Goal: Information Seeking & Learning: Check status

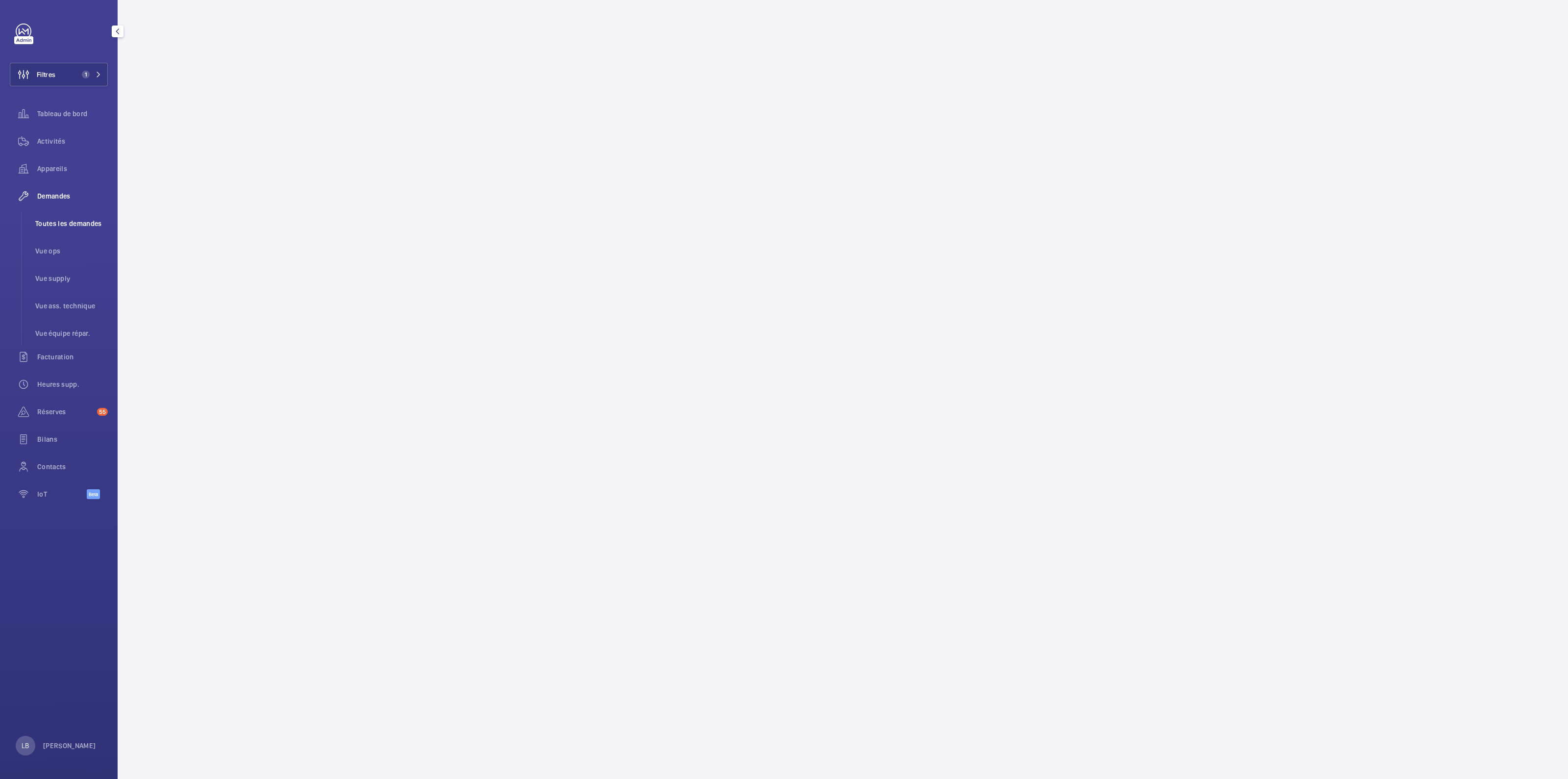
click at [68, 219] on span "Toutes les demandes" at bounding box center [71, 224] width 72 height 10
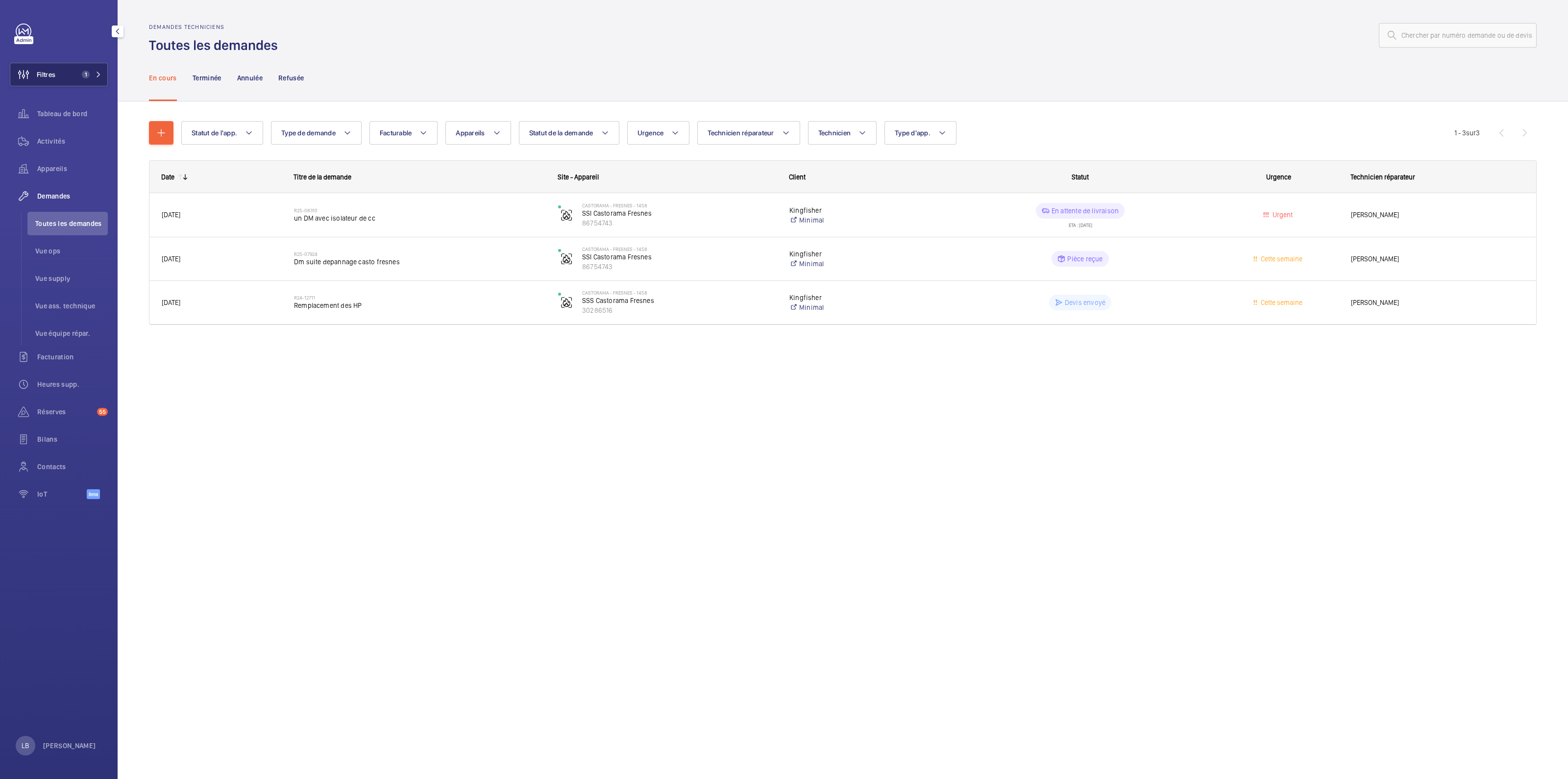
click at [53, 68] on span "Filtres" at bounding box center [33, 74] width 45 height 24
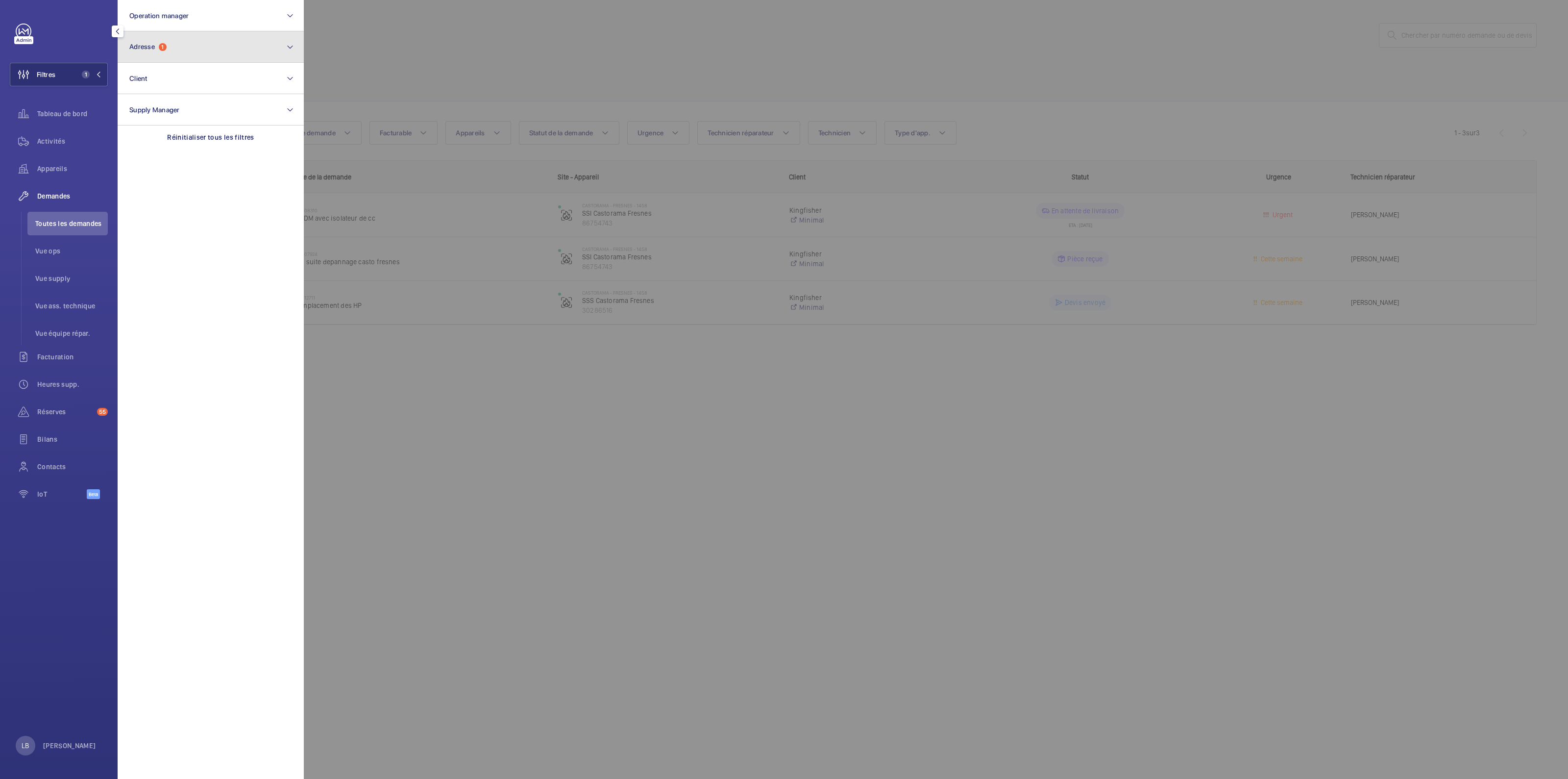
click at [208, 44] on button "Adresse 1" at bounding box center [211, 48] width 186 height 32
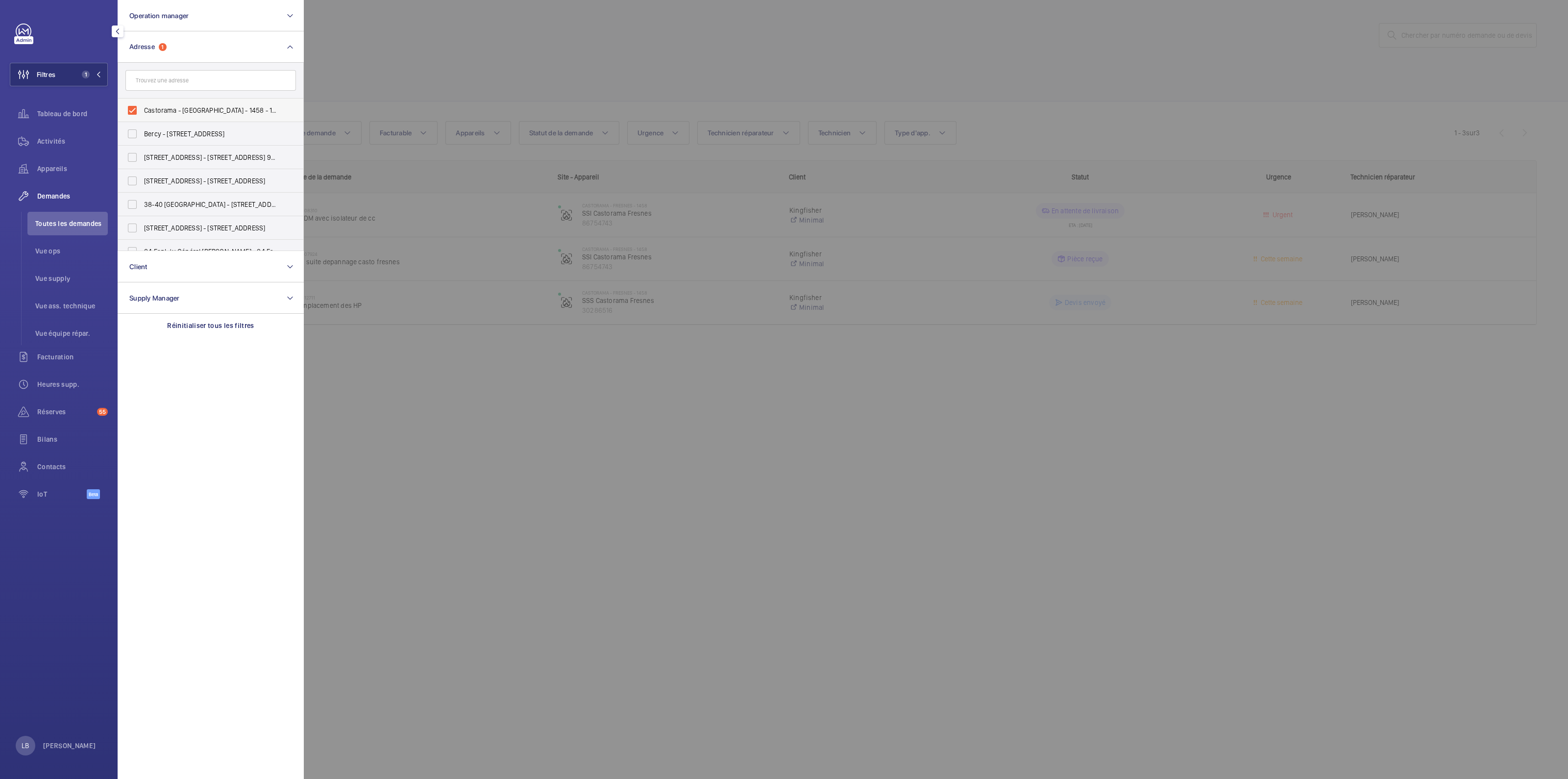
click at [132, 112] on label "Castorama - FRESNES - 1458 - 186 voie des Laitières, FRESNES 94260" at bounding box center [203, 110] width 170 height 24
click at [132, 112] on input "Castorama - FRESNES - 1458 - 186 voie des Laitières, FRESNES 94260" at bounding box center [132, 110] width 19 height 19
checkbox input "false"
click at [169, 84] on input "text" at bounding box center [211, 80] width 170 height 21
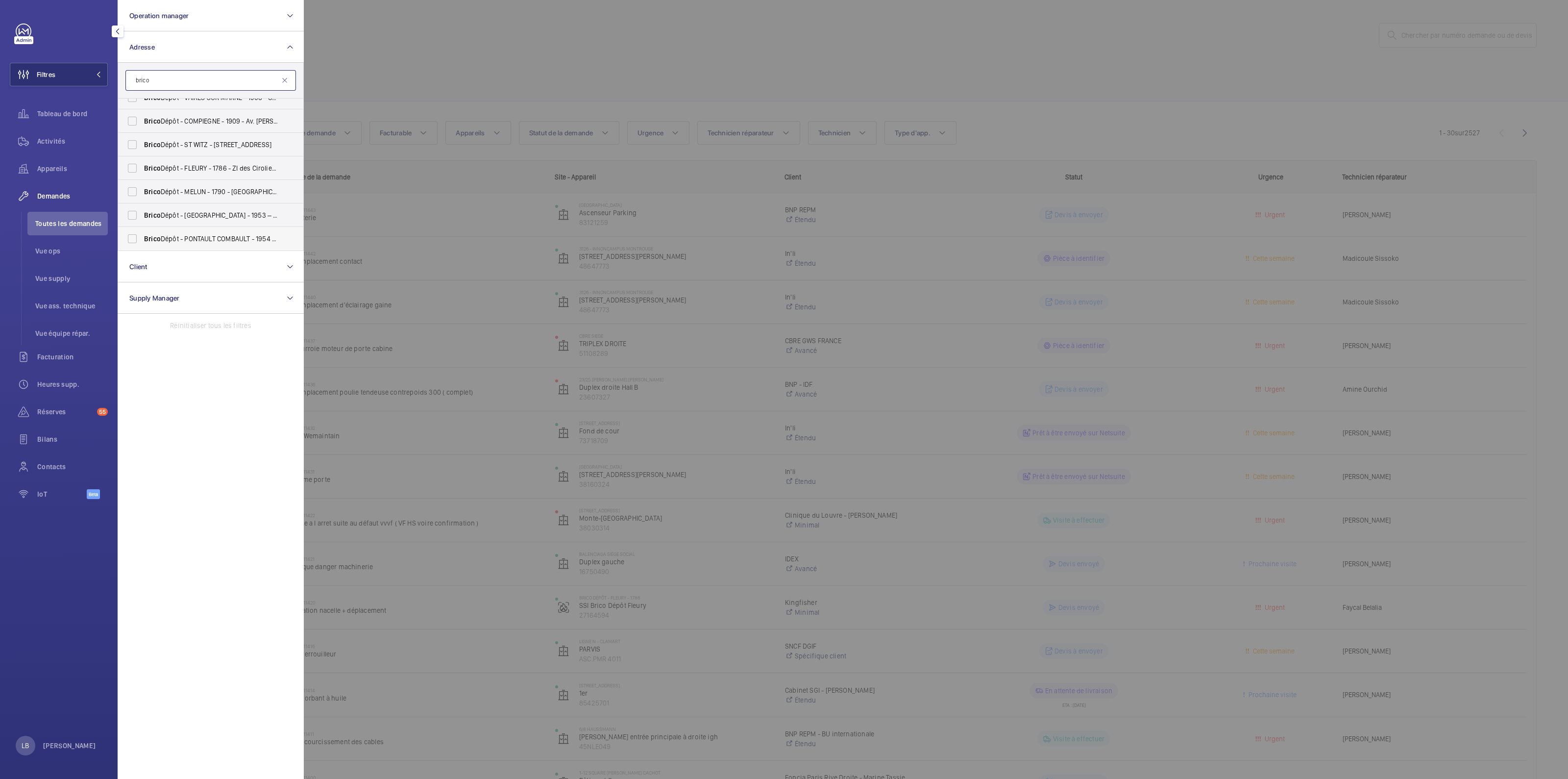
type input "brico"
click at [135, 240] on label "Brico Dépôt - PONTAULT COMBAULT - 1954 – centre de coût P145300000 - Brico Dépô…" at bounding box center [203, 239] width 170 height 24
click at [135, 240] on input "Brico Dépôt - PONTAULT COMBAULT - 1954 – centre de coût P145300000 - Brico Dépô…" at bounding box center [132, 239] width 19 height 19
checkbox input "true"
click at [497, 48] on div at bounding box center [1088, 389] width 1568 height 779
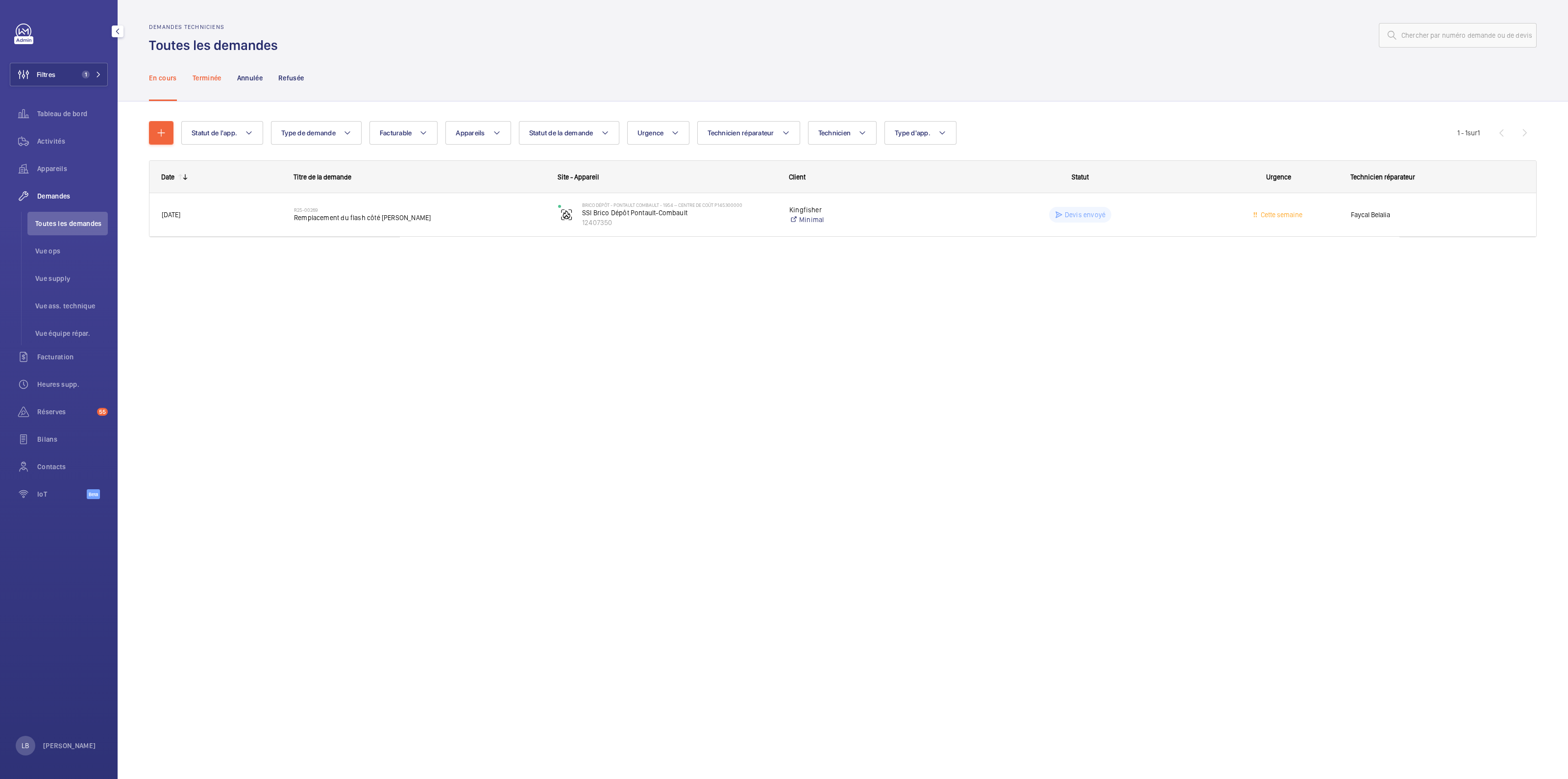
click at [215, 79] on p "Terminée" at bounding box center [206, 78] width 29 height 10
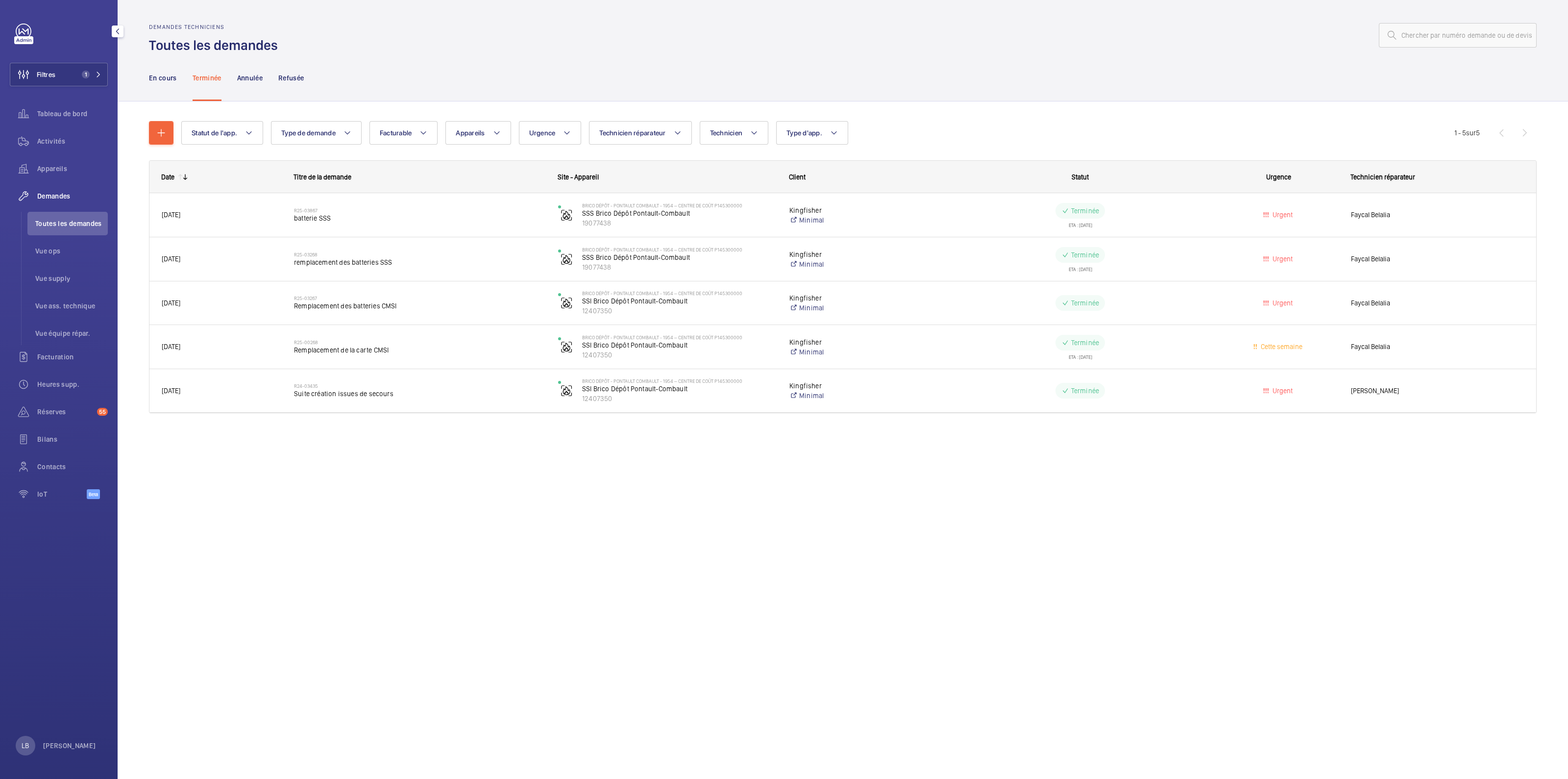
click at [998, 94] on div "En cours Terminée Annulée Refusée" at bounding box center [843, 77] width 1388 height 46
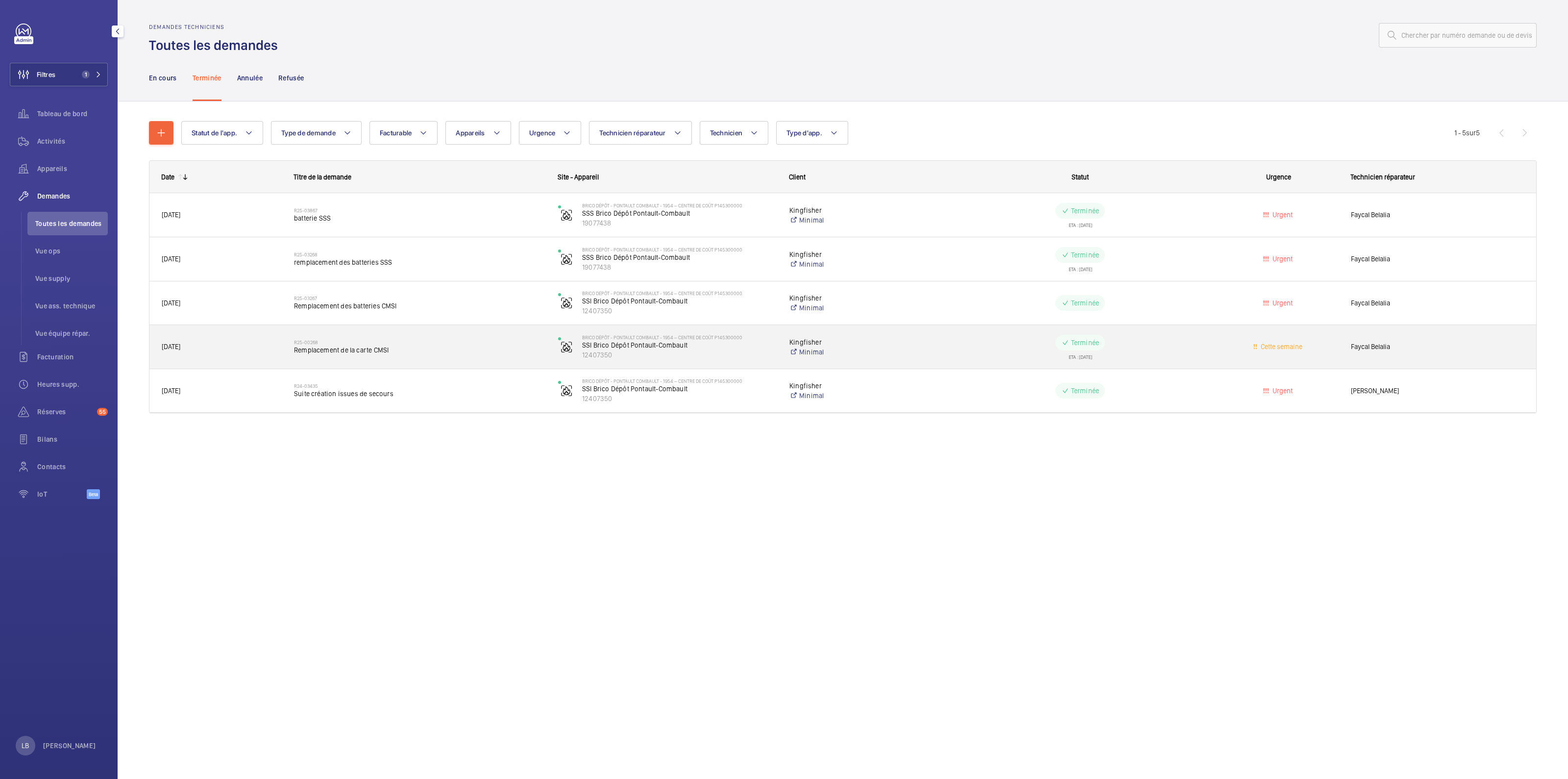
click at [1226, 353] on div "Cette semaine" at bounding box center [1273, 347] width 131 height 31
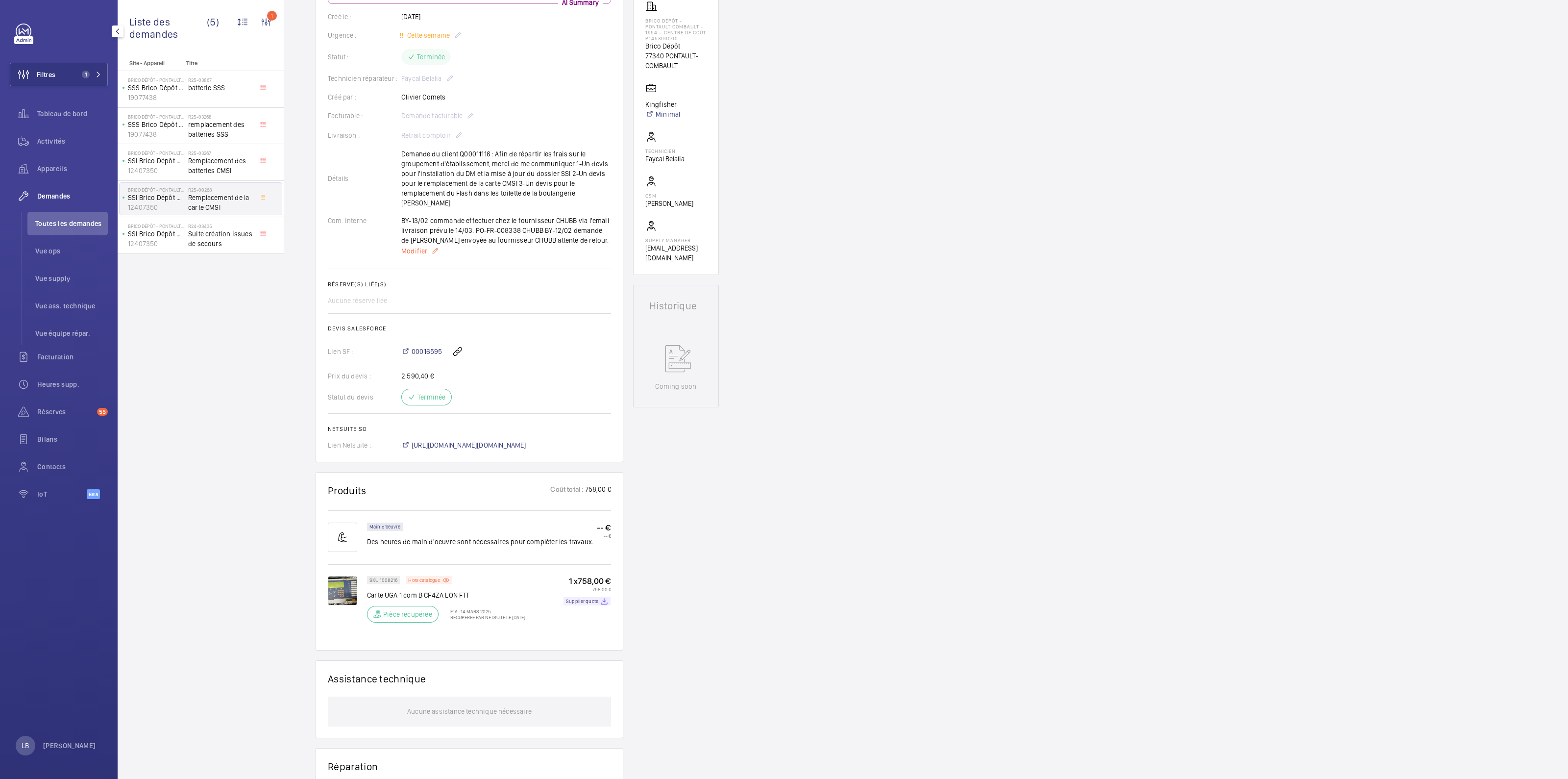
scroll to position [122, 0]
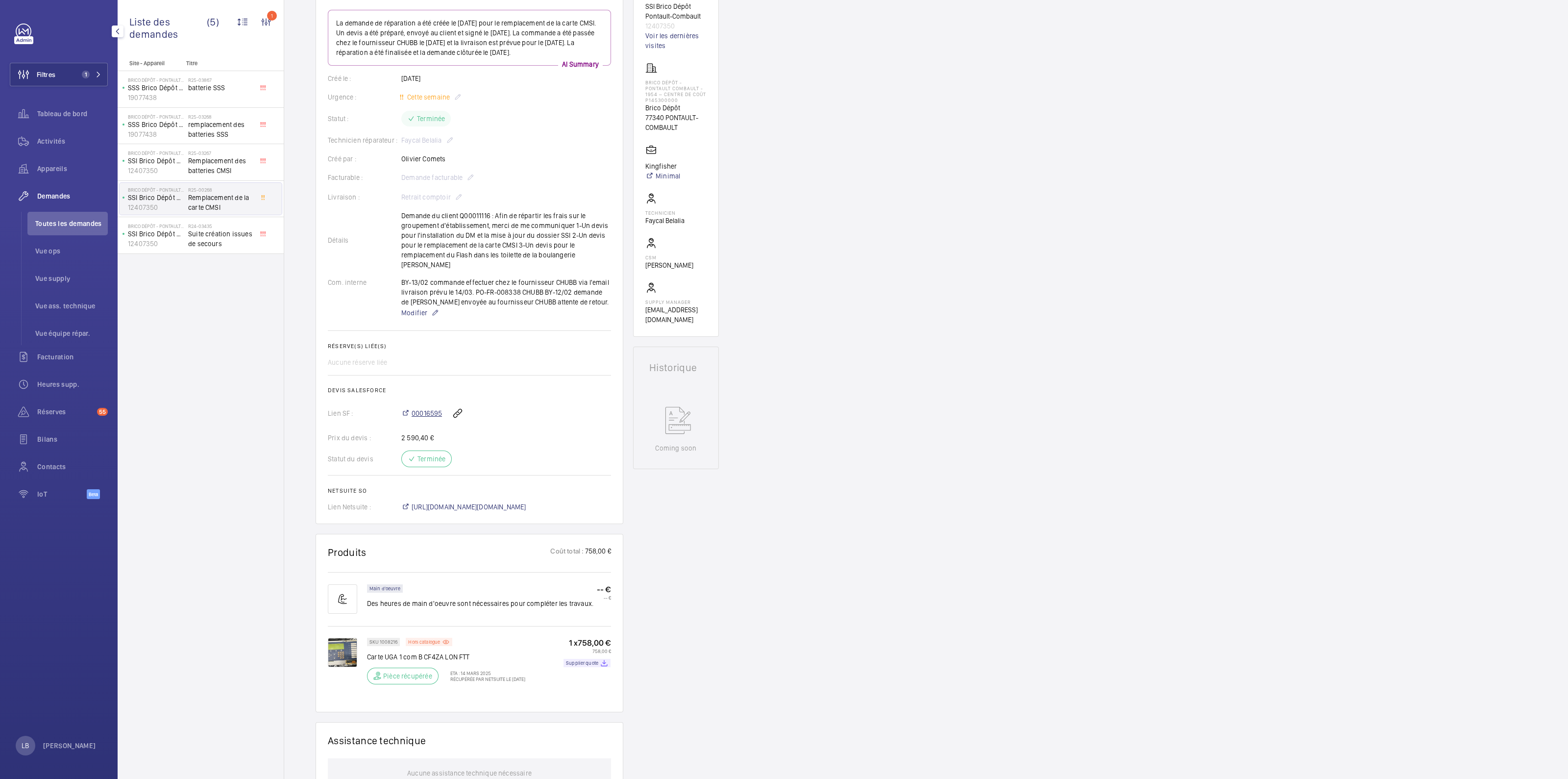
click at [425, 409] on span "00016595" at bounding box center [427, 414] width 30 height 10
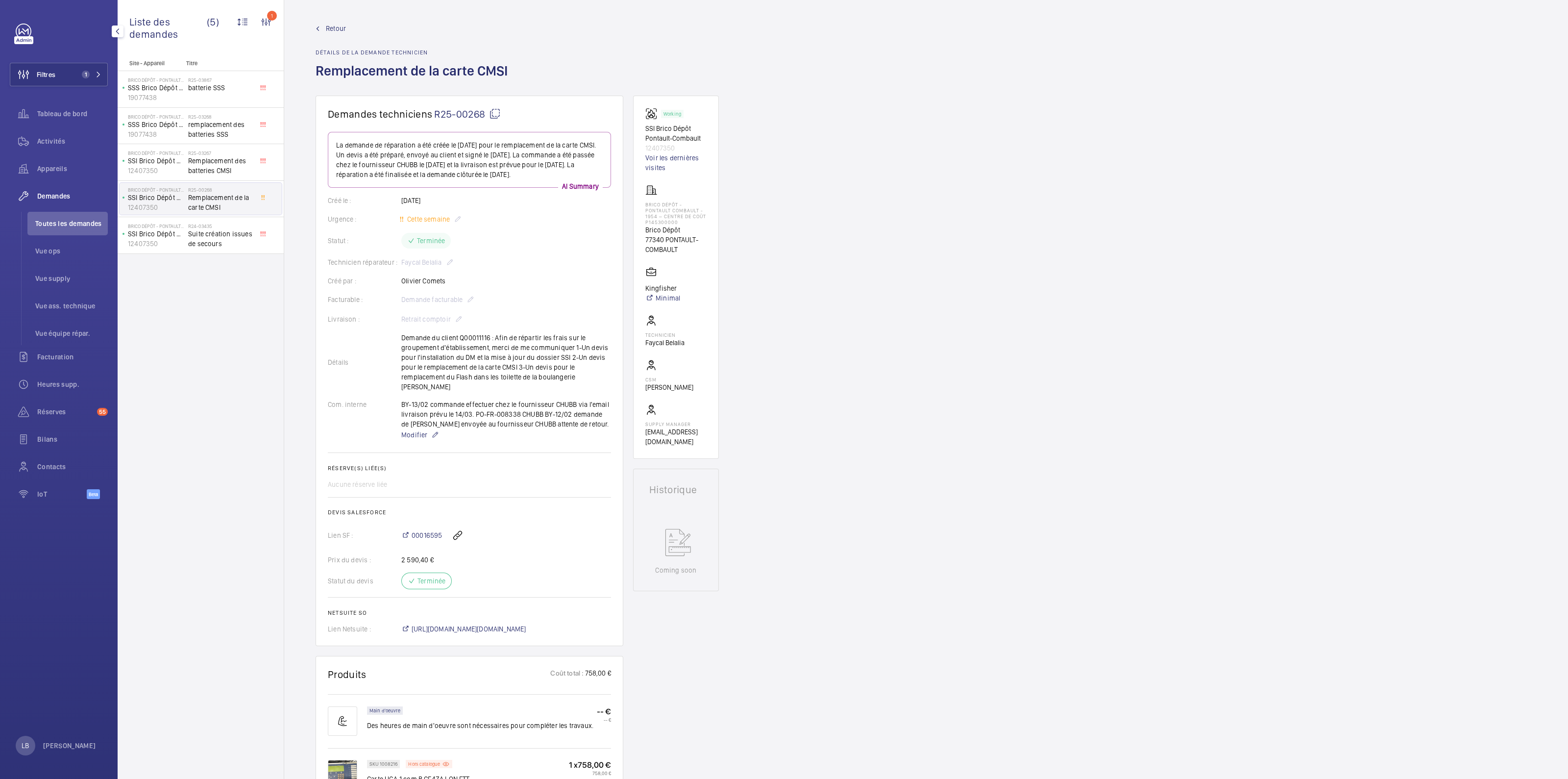
click at [333, 27] on span "Retour" at bounding box center [335, 29] width 20 height 10
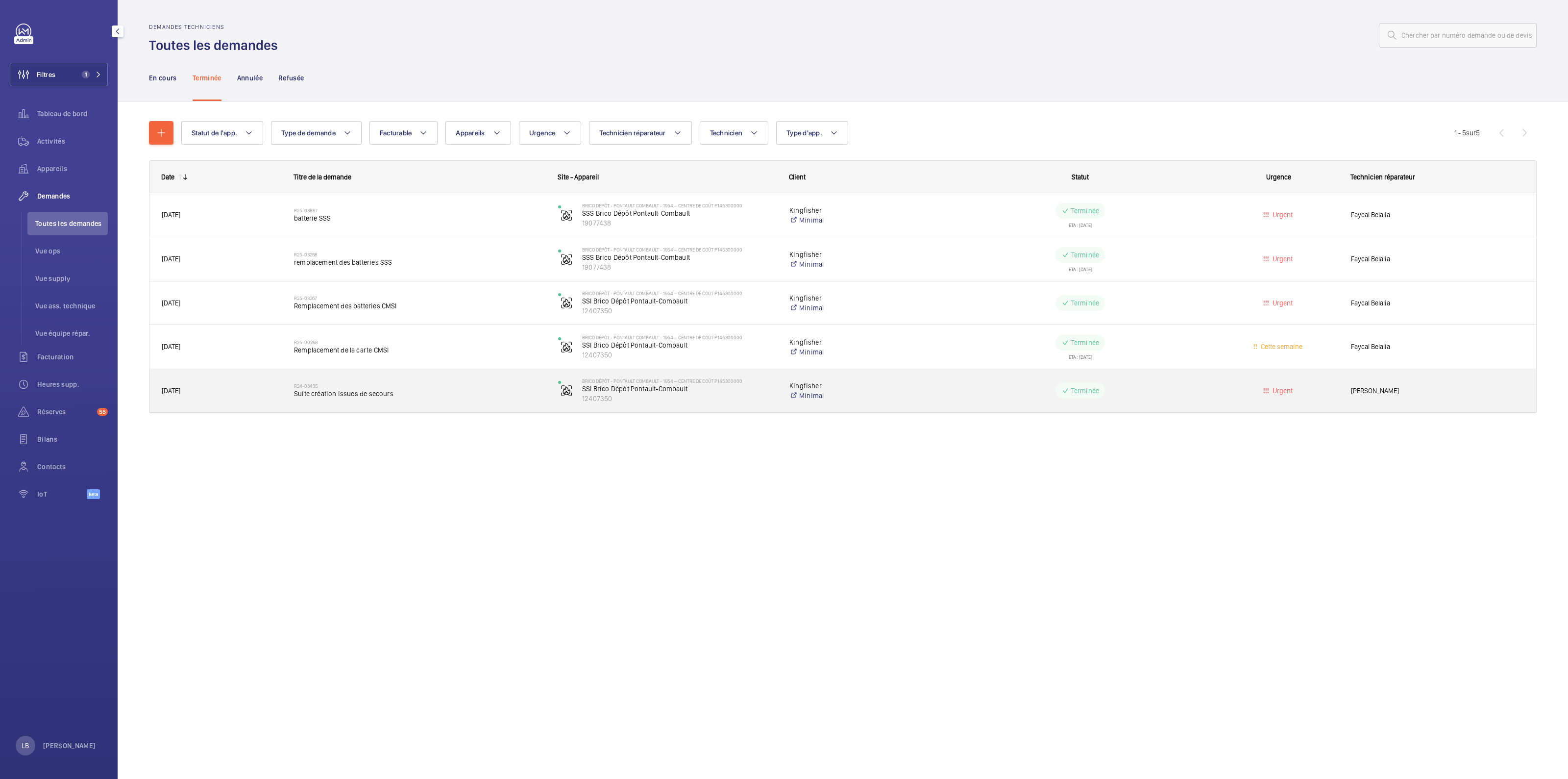
click at [992, 386] on wm-front-pills-cell "Terminée" at bounding box center [1080, 391] width 251 height 16
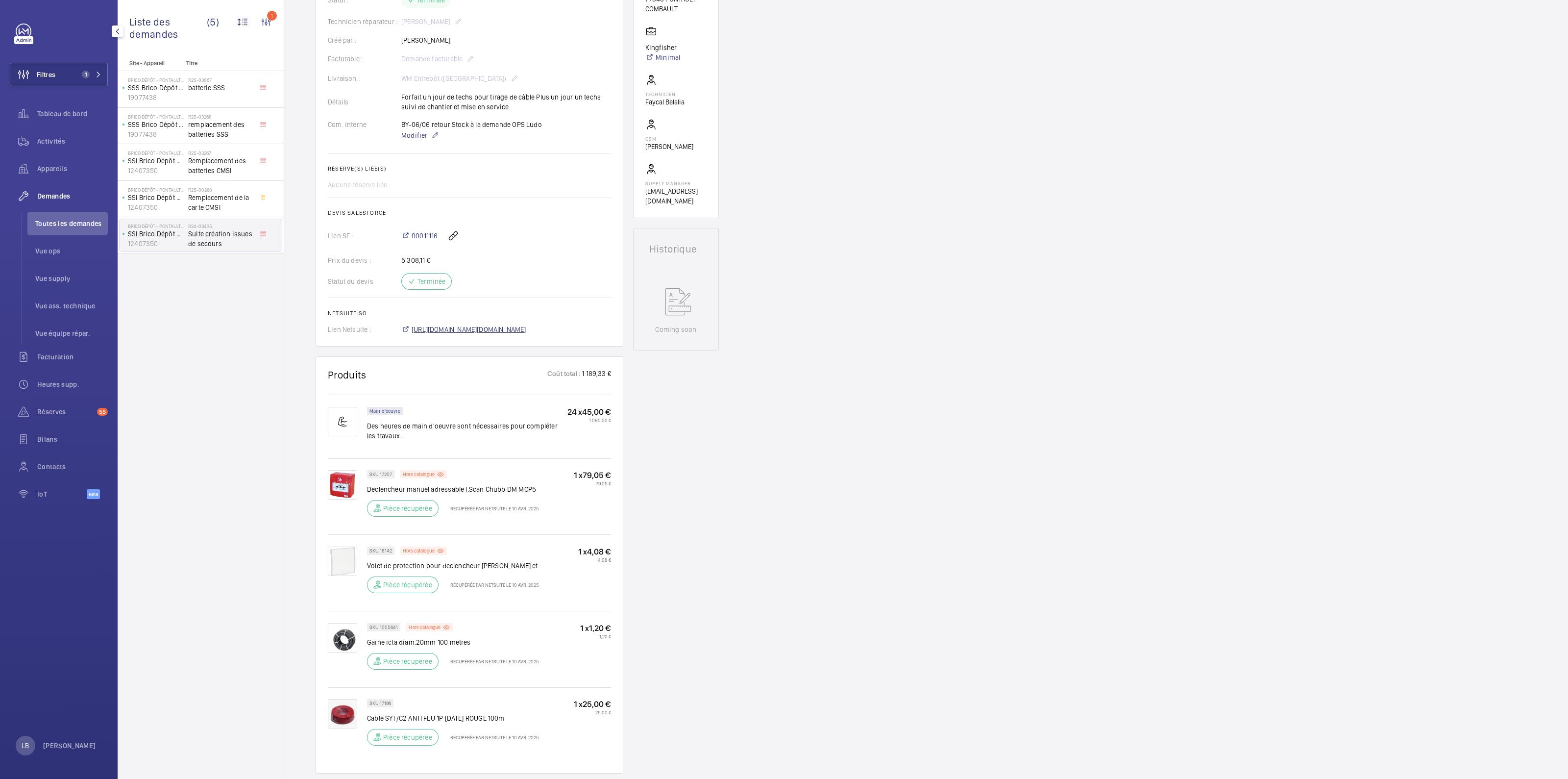
scroll to position [306, 0]
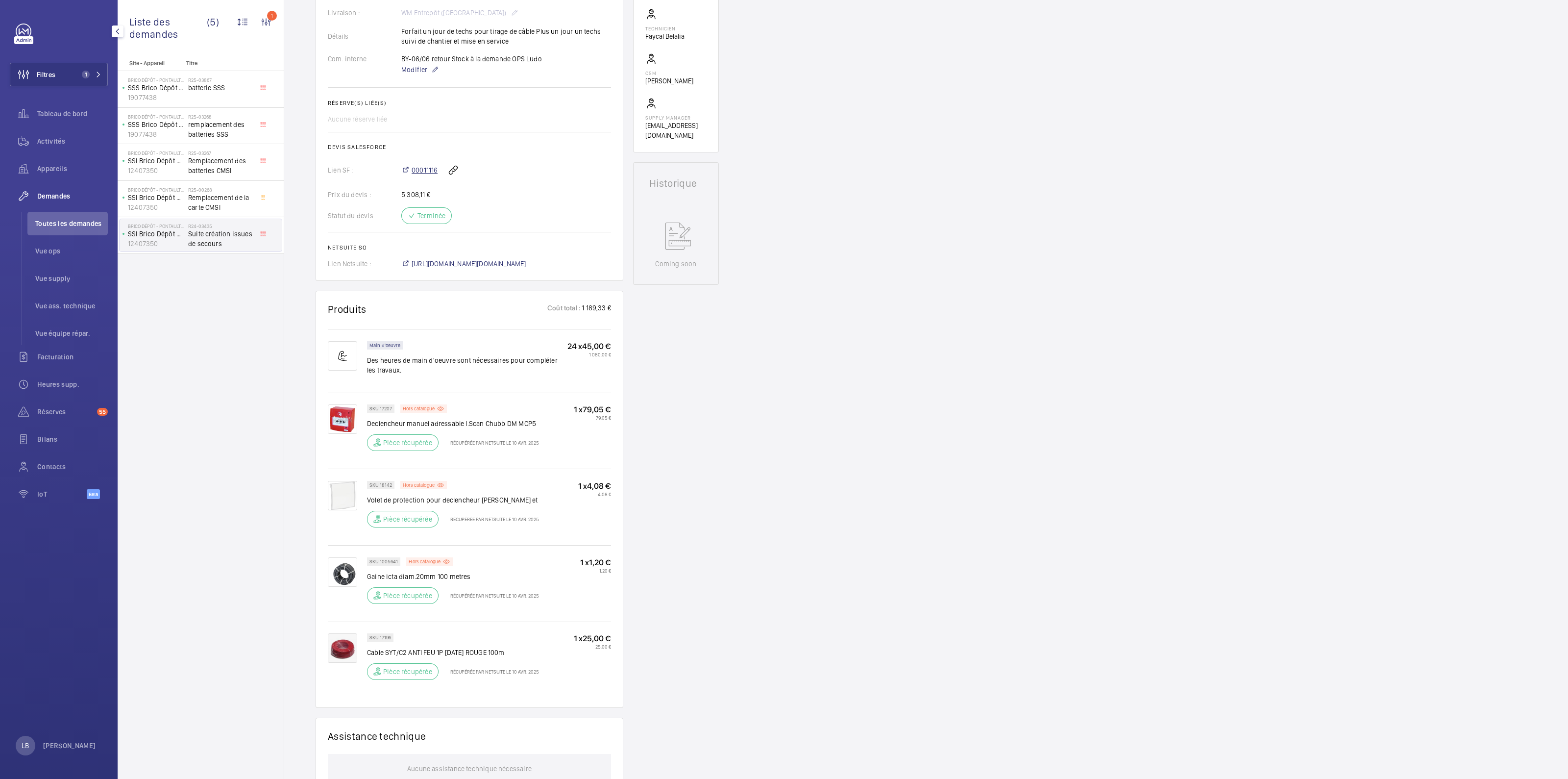
click at [419, 166] on span "00011116" at bounding box center [424, 170] width 26 height 10
click at [1149, 370] on div "Demandes techniciens R24-03435 La demande de réparation a été créée le 8 avril …" at bounding box center [926, 428] width 1284 height 1277
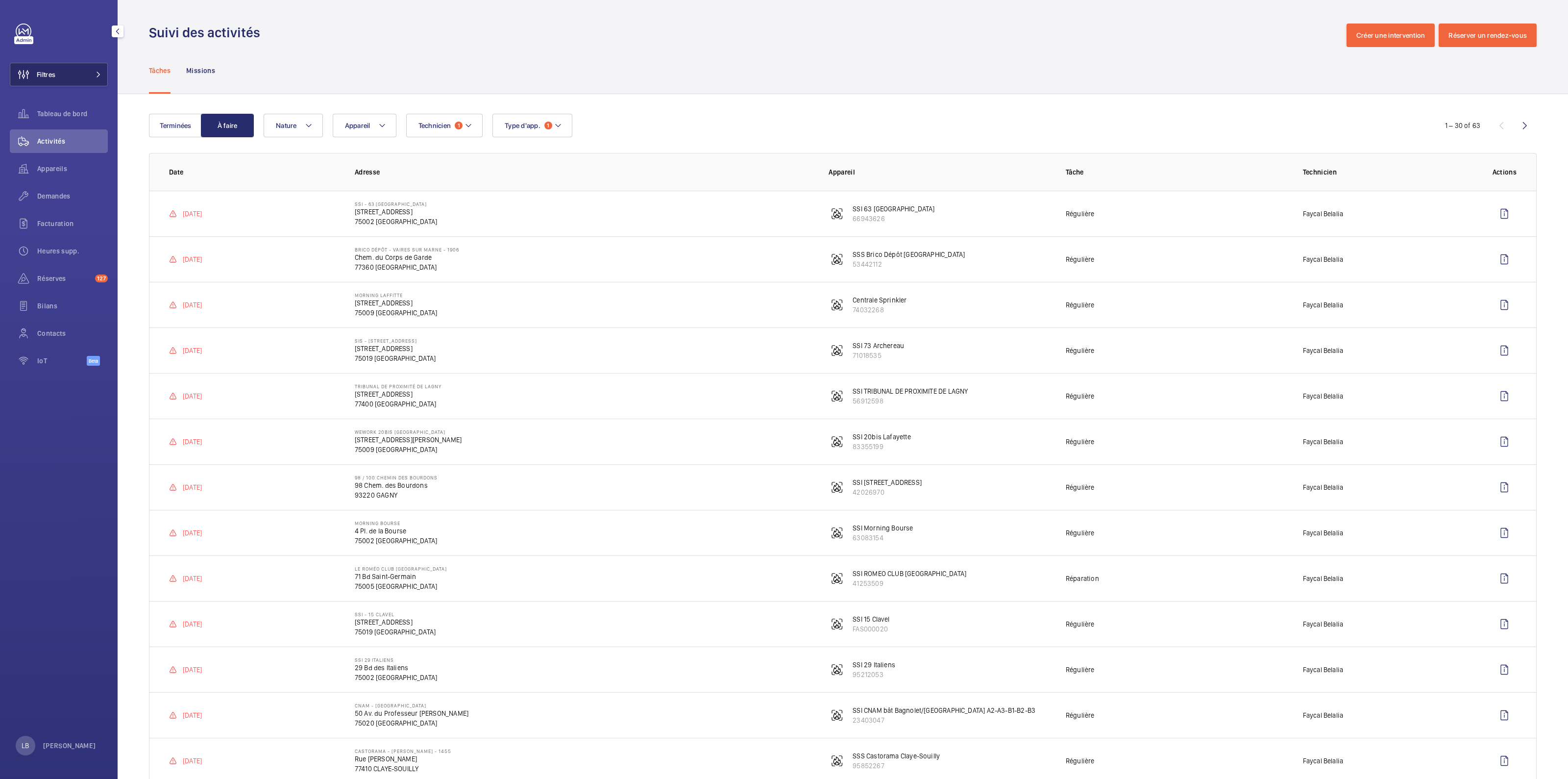
click at [86, 66] on button "Filtres" at bounding box center [58, 74] width 98 height 24
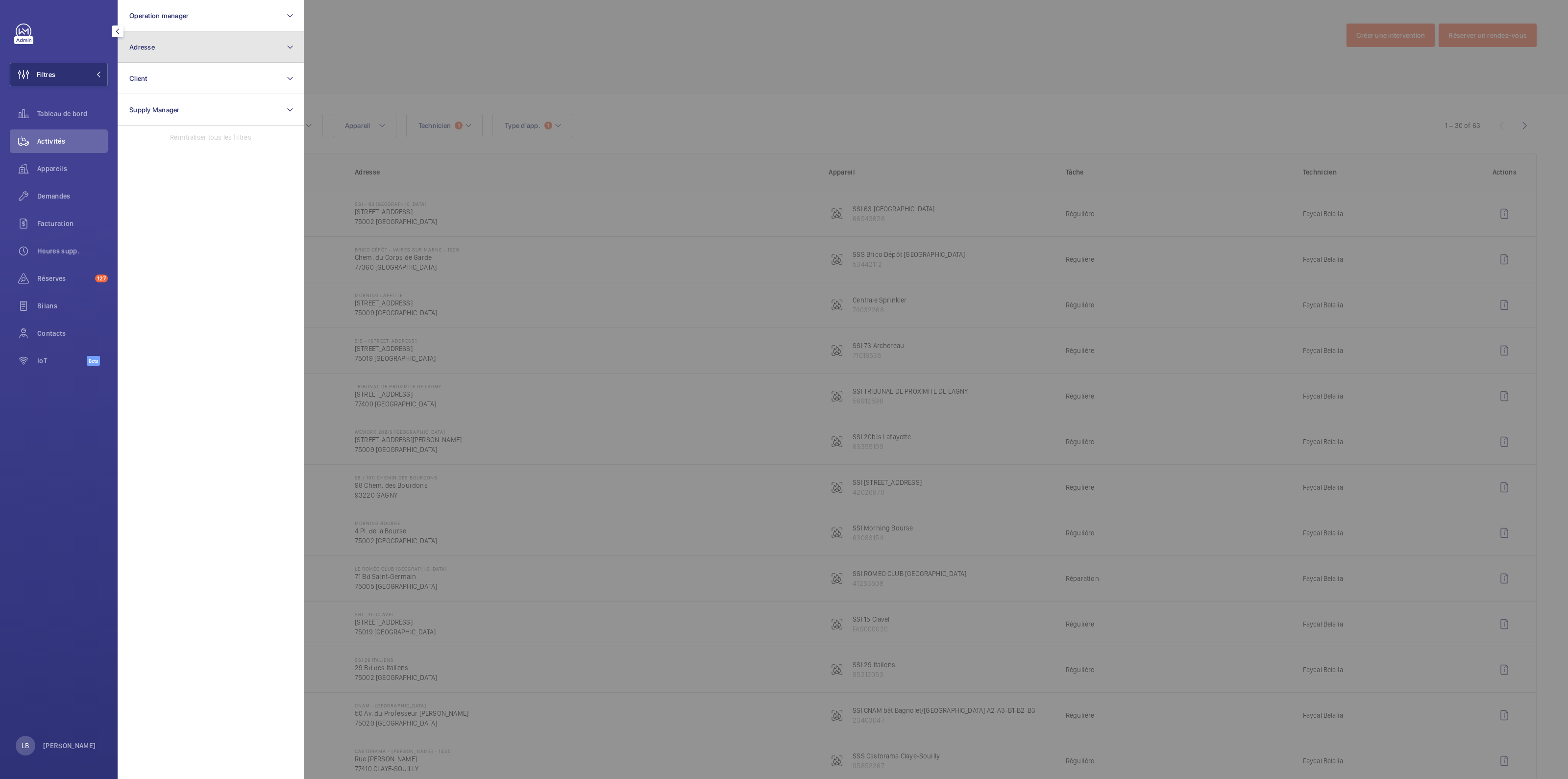
drag, startPoint x: 159, startPoint y: 40, endPoint x: 157, endPoint y: 54, distance: 14.1
click at [159, 40] on button "Adresse" at bounding box center [211, 48] width 186 height 32
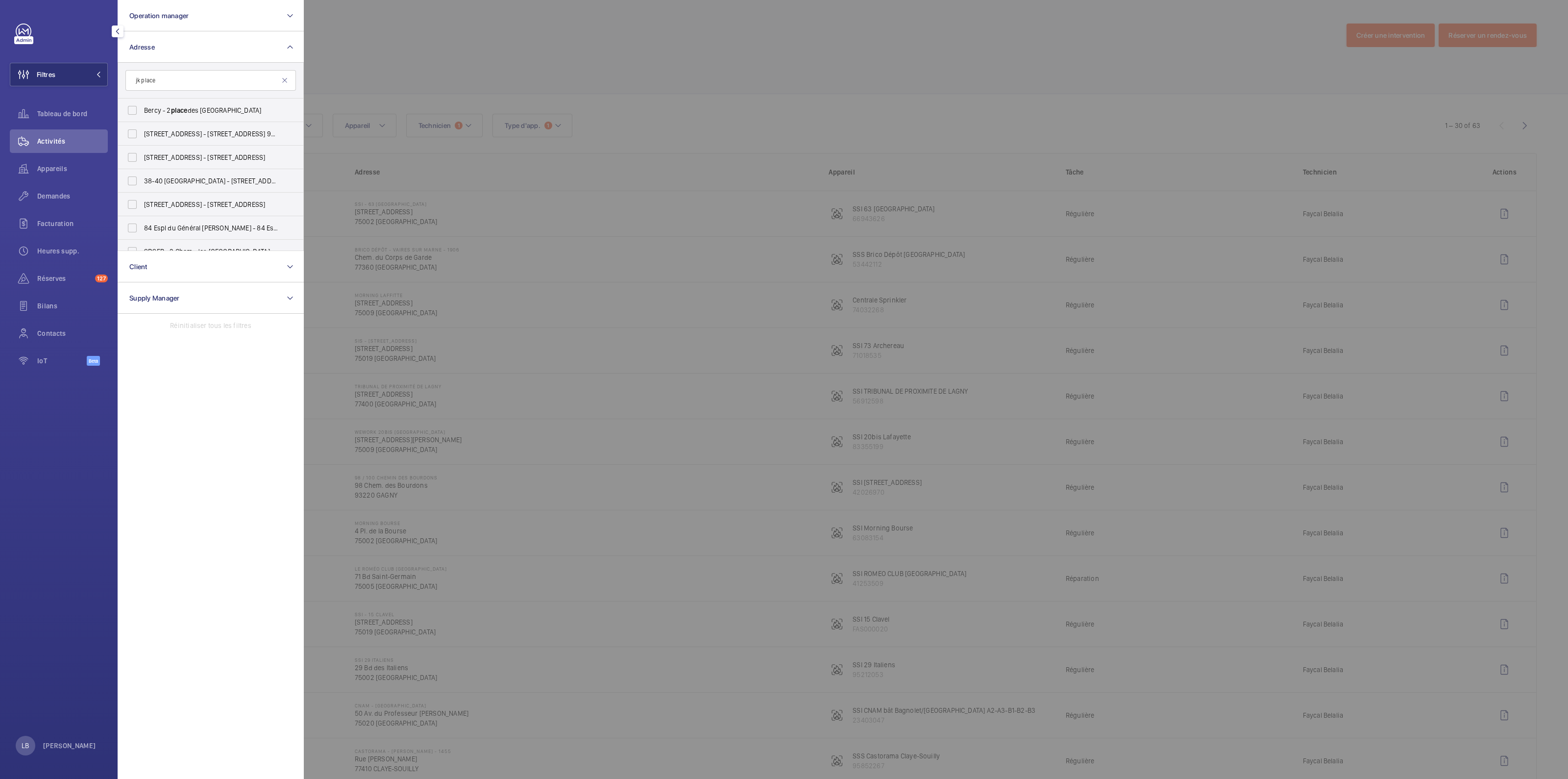
type input "jk place"
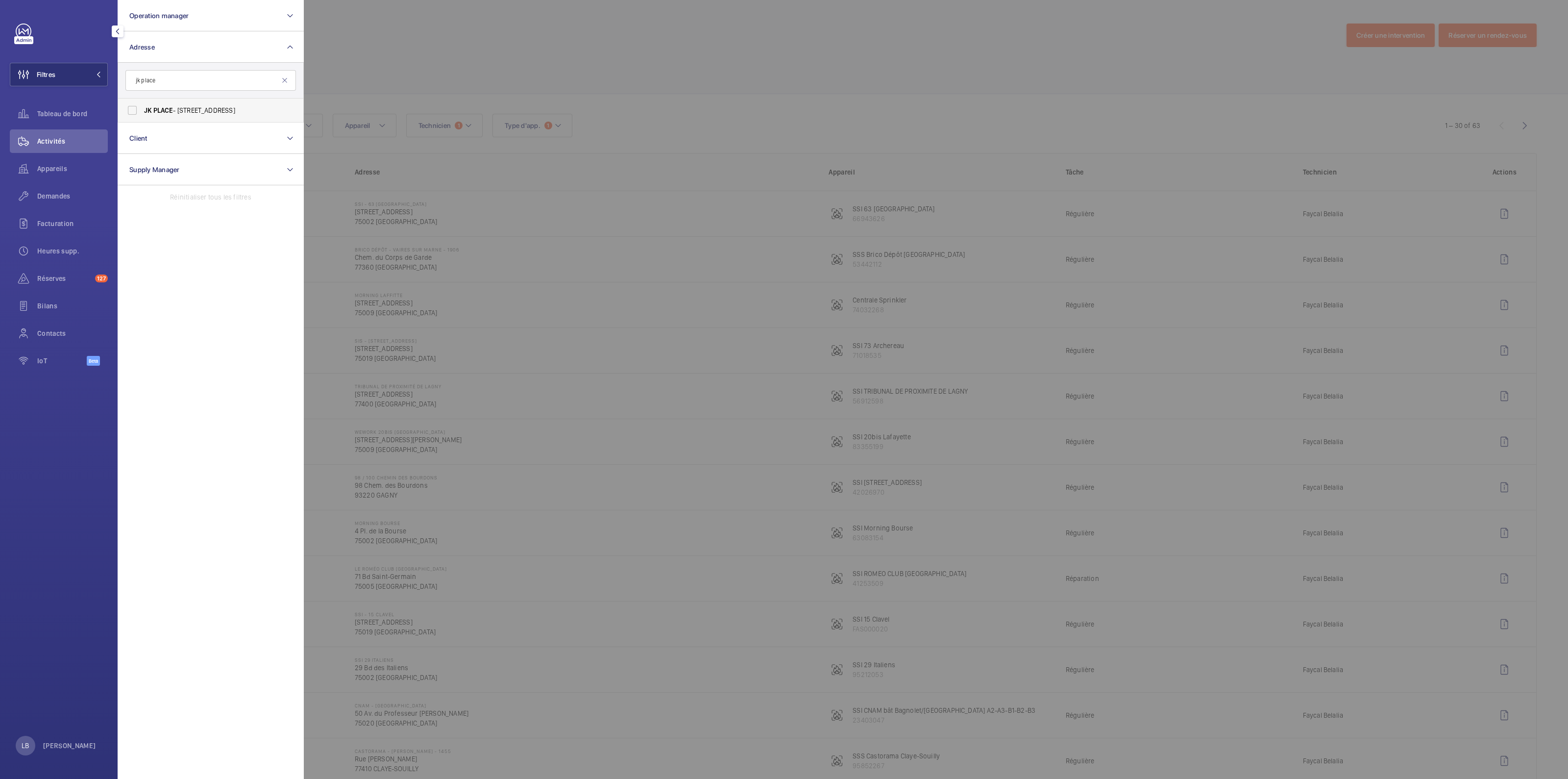
click at [131, 108] on label "JK PLACE - [STREET_ADDRESS]" at bounding box center [203, 110] width 170 height 24
click at [131, 108] on input "JK PLACE - [STREET_ADDRESS]" at bounding box center [132, 110] width 19 height 19
checkbox input "true"
click at [49, 200] on span "Demandes" at bounding box center [72, 196] width 71 height 10
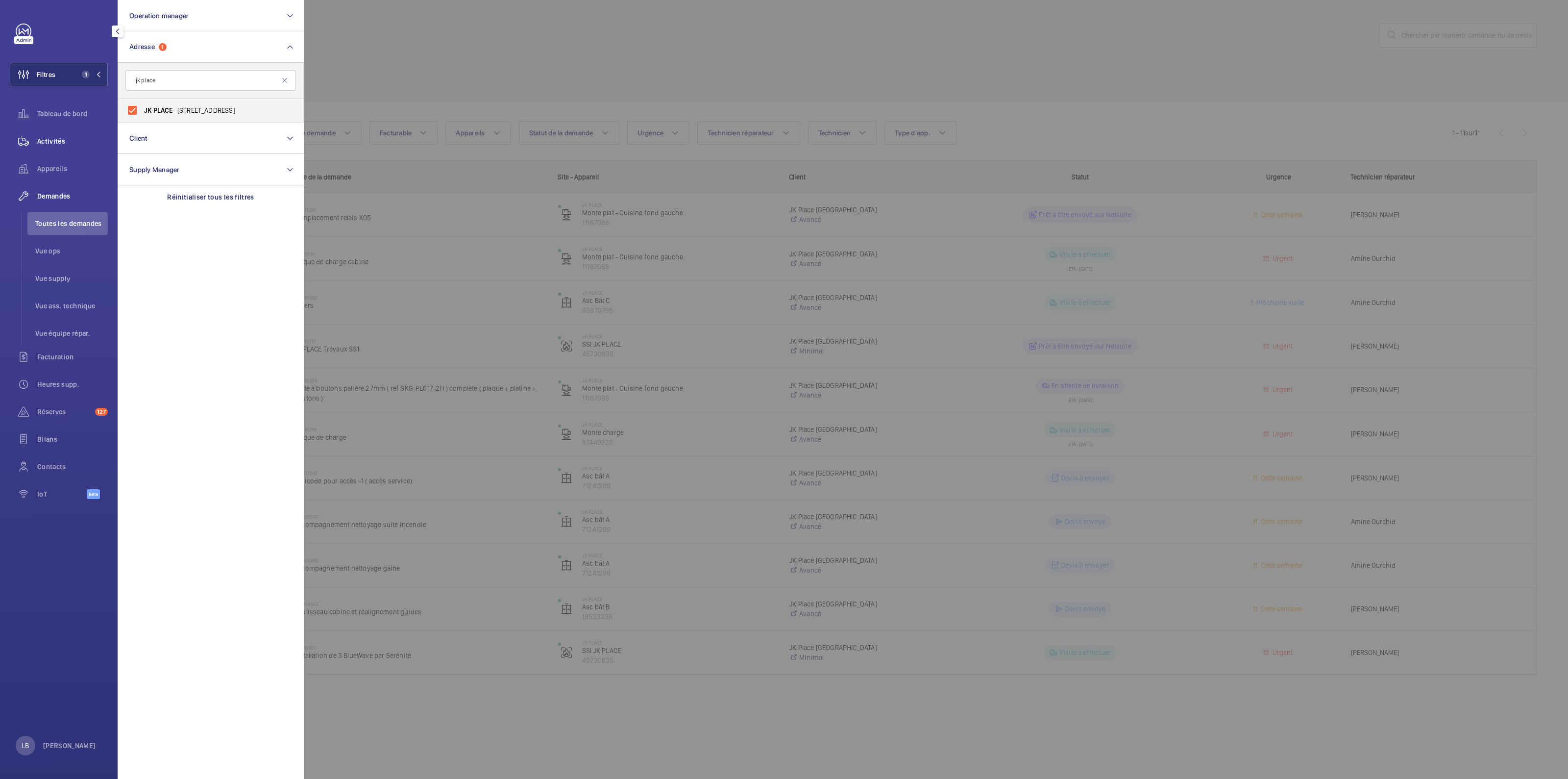
click at [44, 140] on span "Activités" at bounding box center [72, 141] width 71 height 10
click at [41, 207] on div "Demandes" at bounding box center [58, 196] width 98 height 24
click at [906, 60] on div at bounding box center [1088, 389] width 1568 height 779
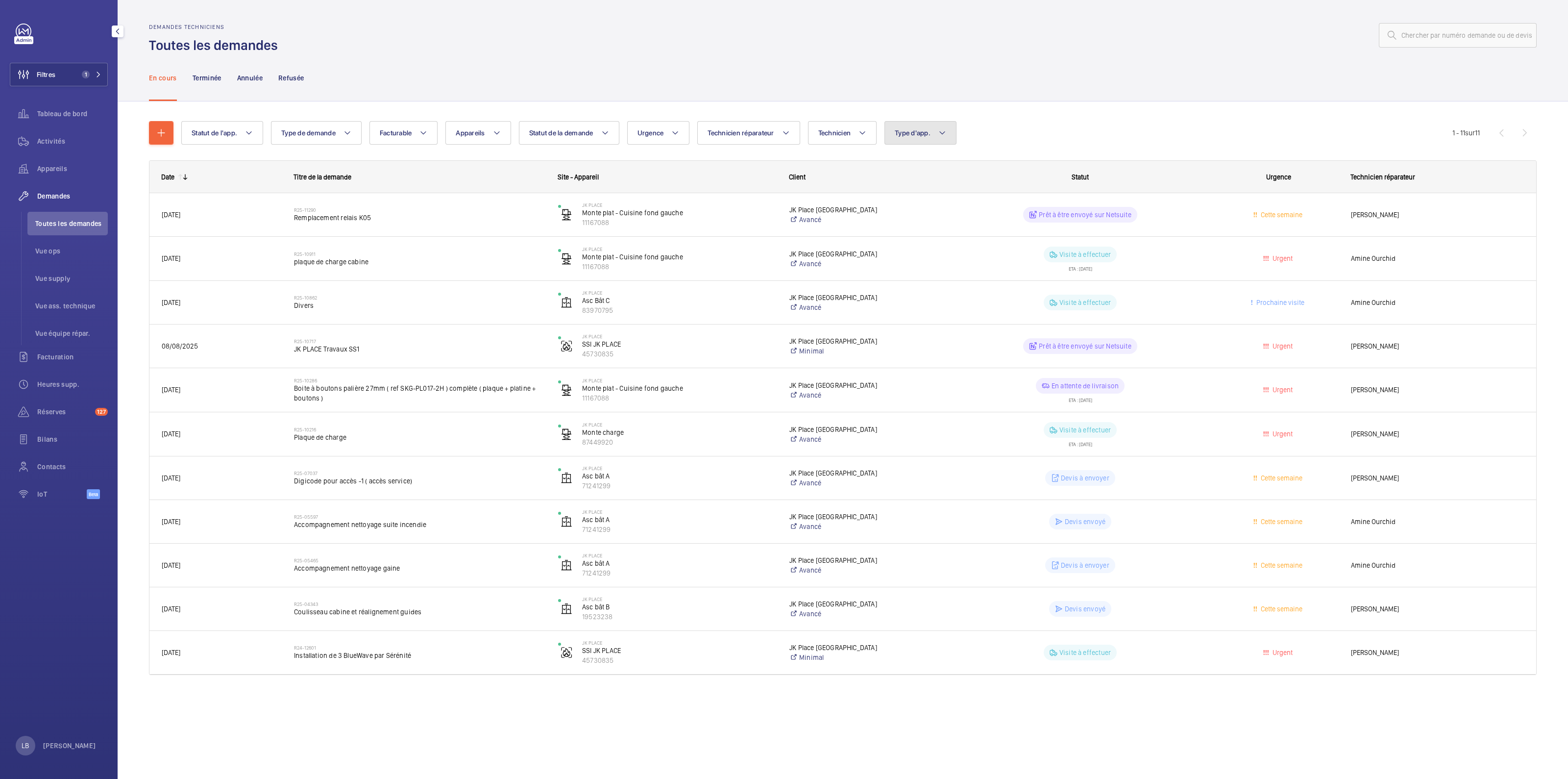
drag, startPoint x: 911, startPoint y: 126, endPoint x: 907, endPoint y: 135, distance: 9.8
click at [911, 126] on button "Type d'app." at bounding box center [920, 133] width 72 height 24
click at [898, 237] on label "Sécurité incendie" at bounding box center [970, 233] width 170 height 24
click at [898, 237] on input "Sécurité incendie" at bounding box center [899, 233] width 19 height 19
checkbox input "true"
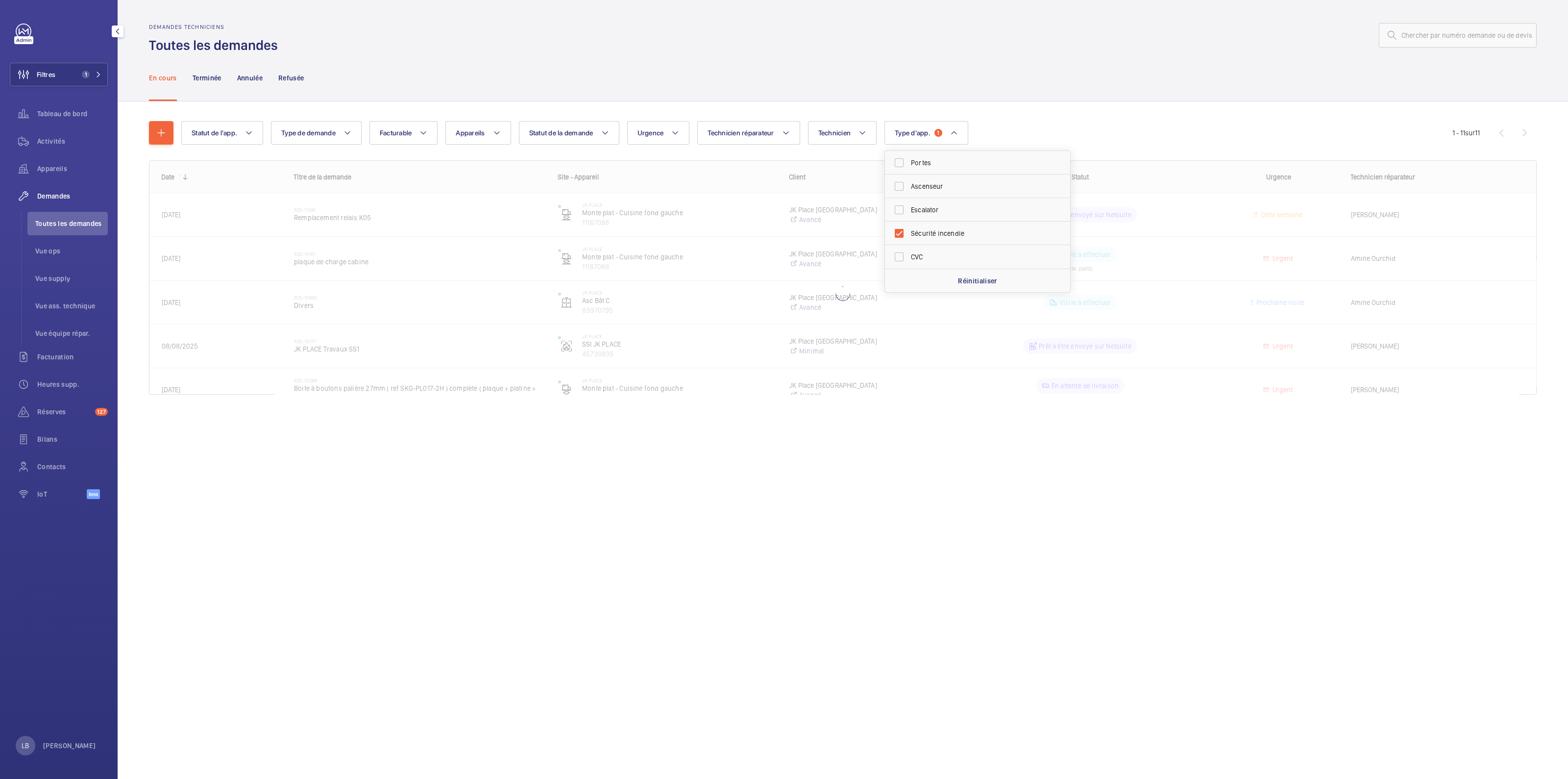
click at [887, 64] on div "En cours Terminée Annulée Refusée" at bounding box center [843, 77] width 1388 height 46
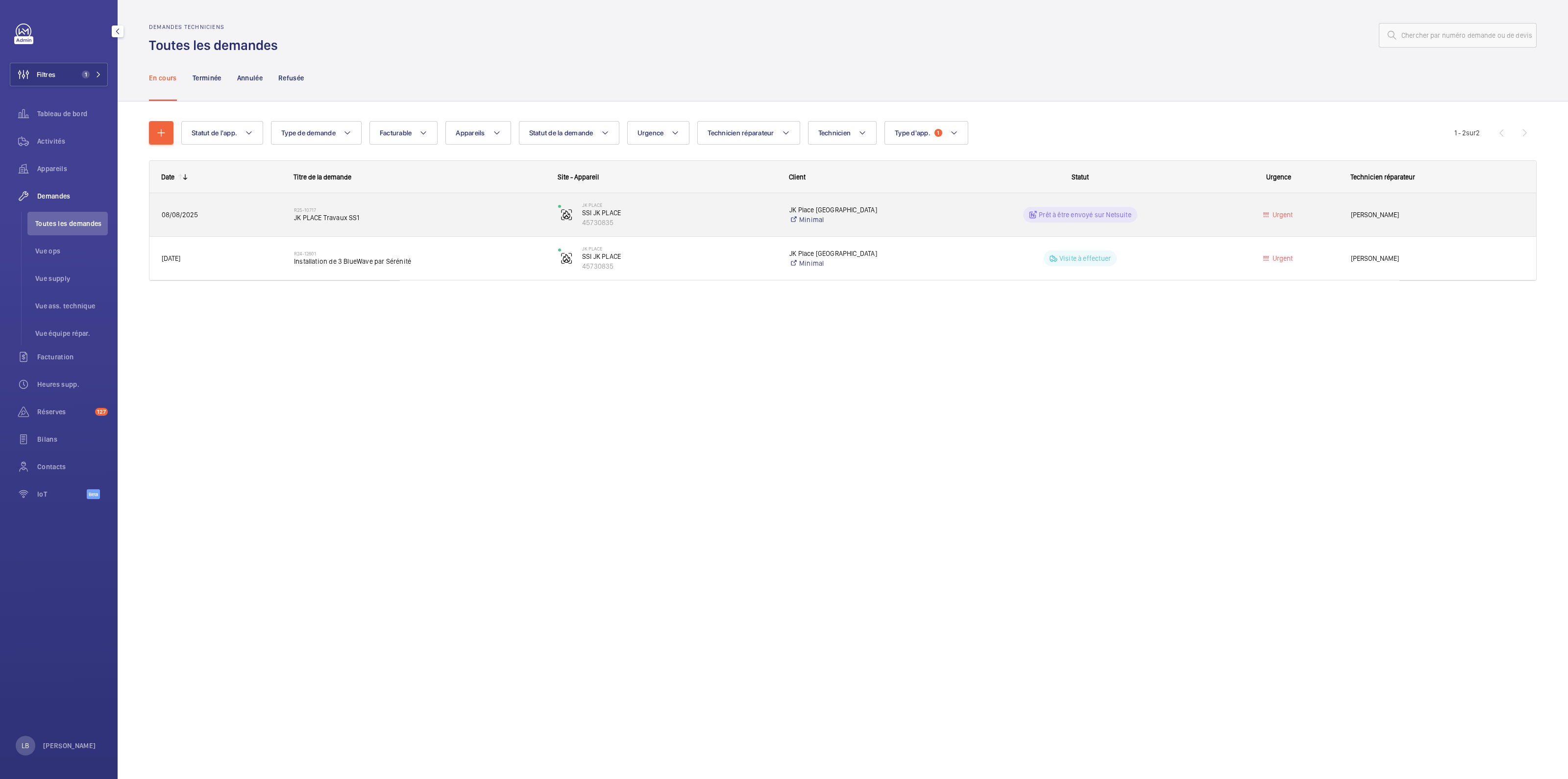
click at [1203, 225] on div "Prêt à être envoyé sur Netsuite" at bounding box center [1074, 215] width 263 height 35
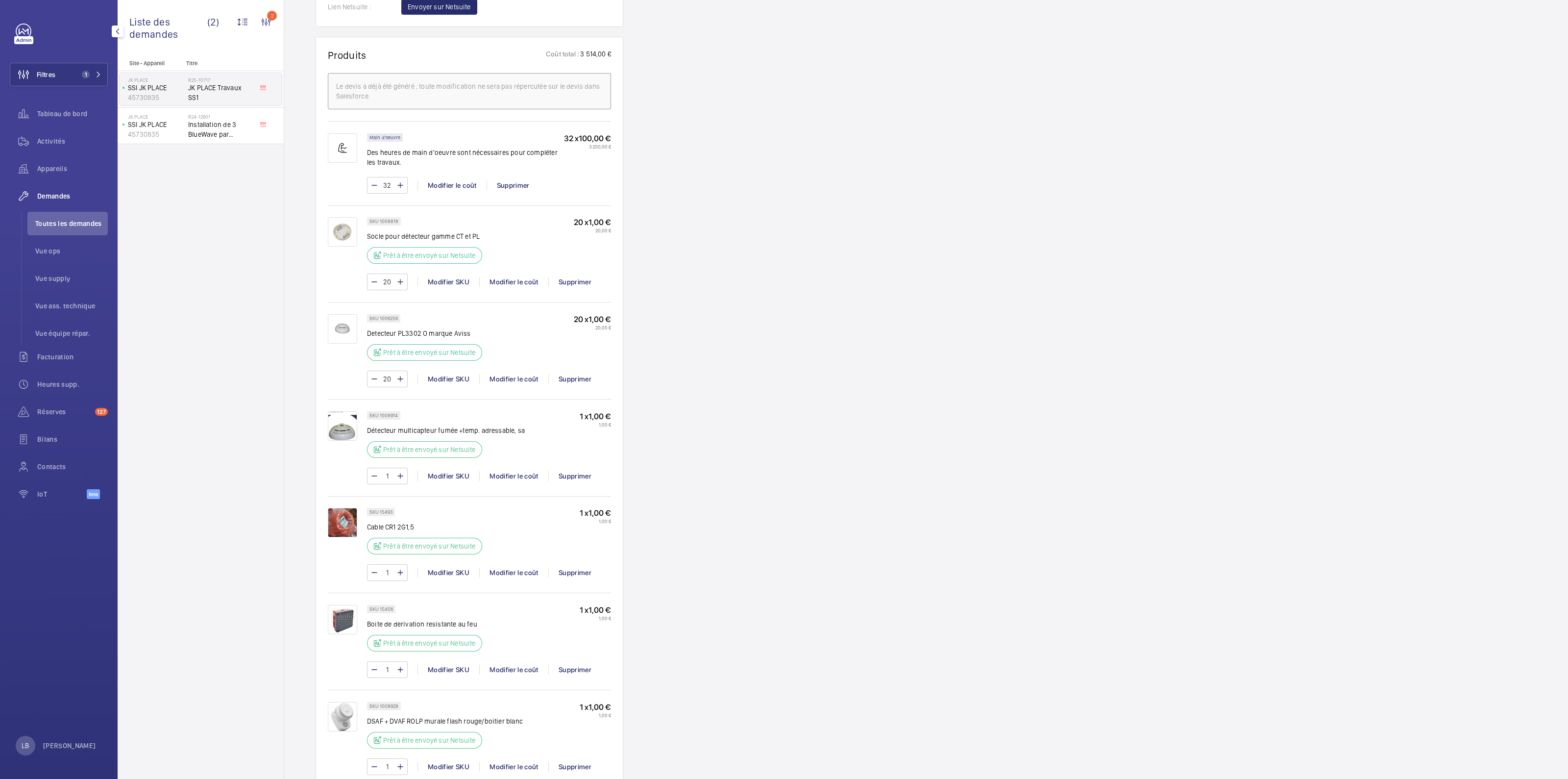
scroll to position [245, 0]
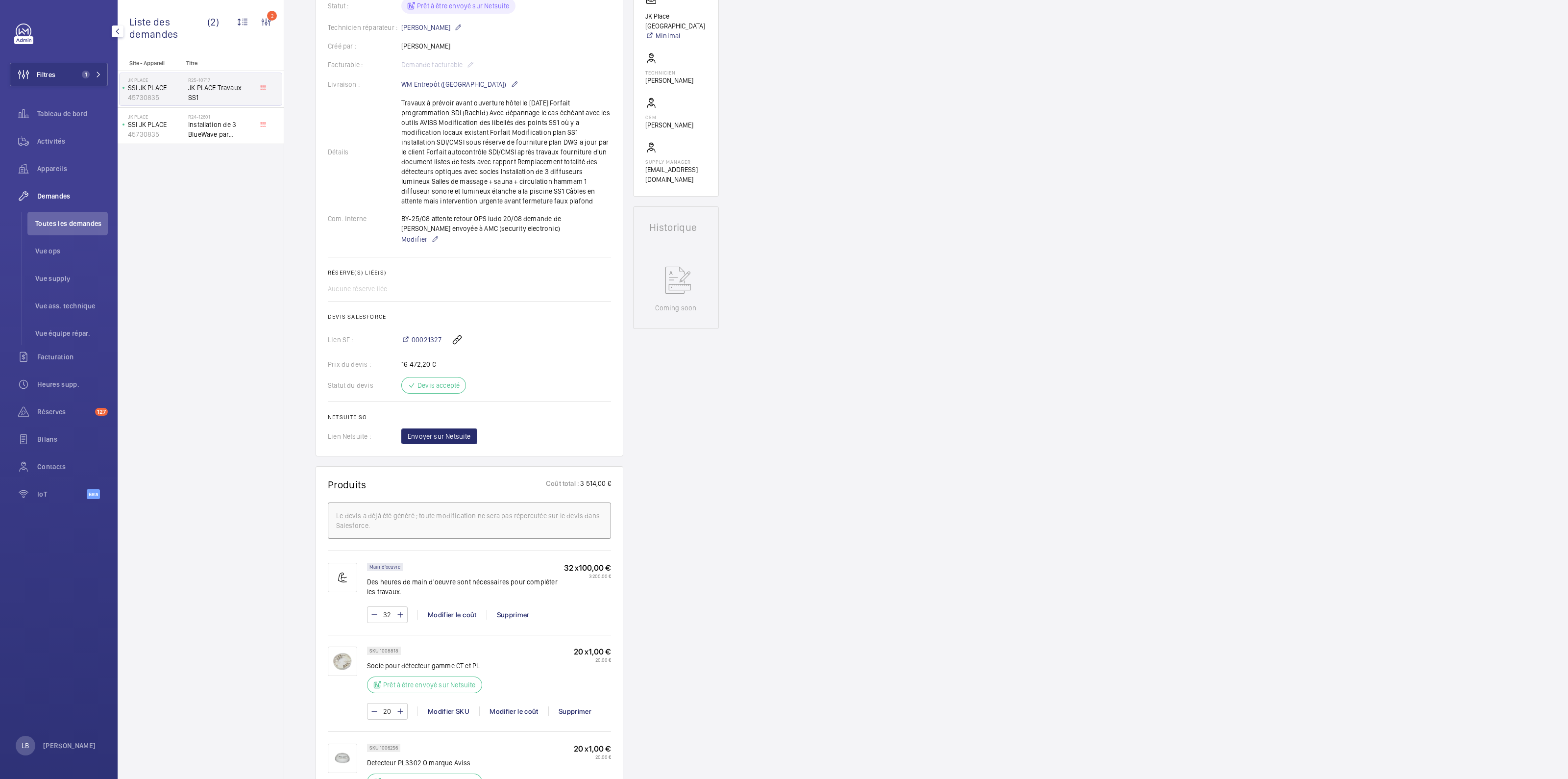
click at [549, 389] on div "Statut du devis Devis accepté" at bounding box center [469, 385] width 283 height 16
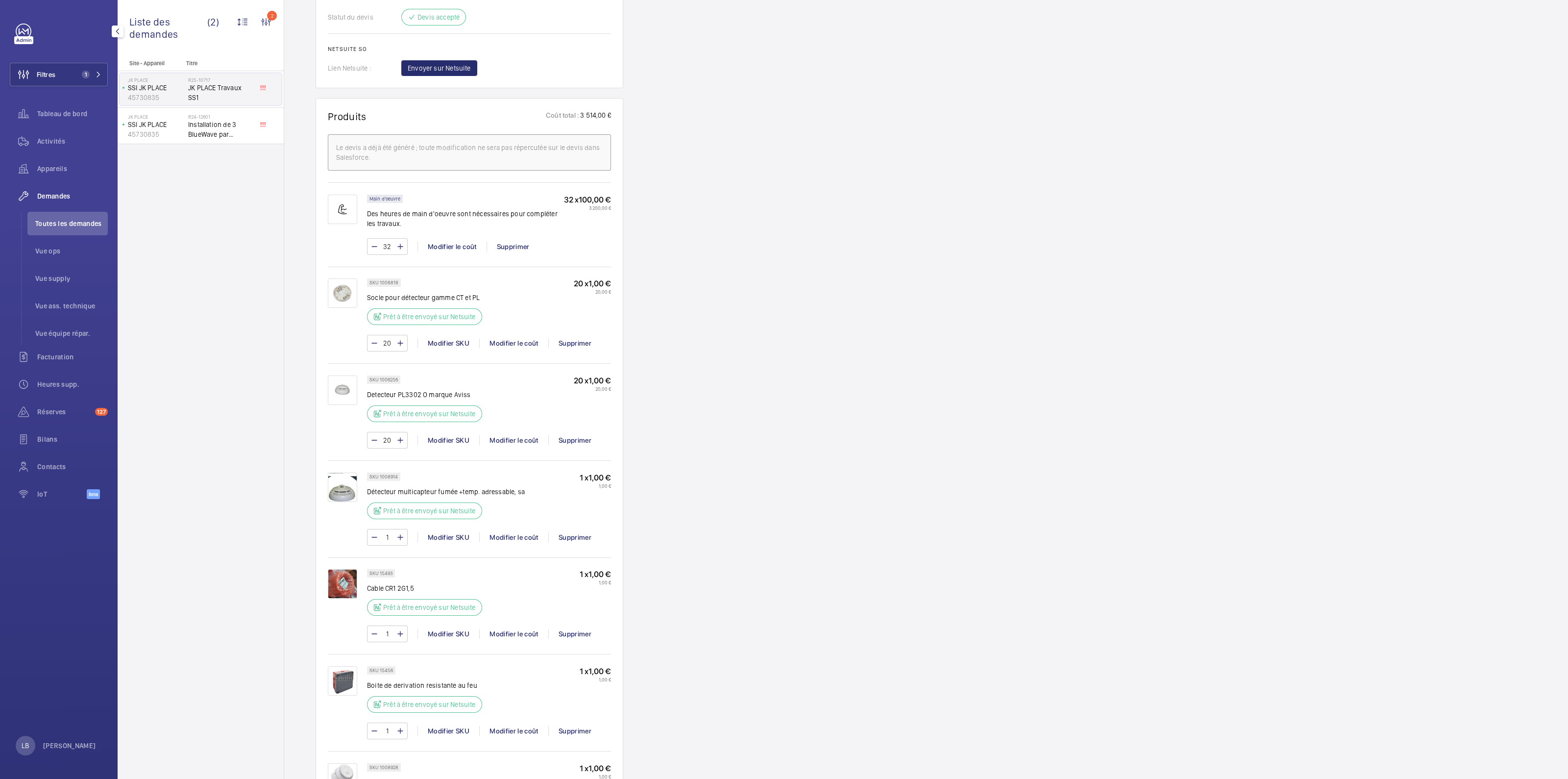
scroll to position [122, 0]
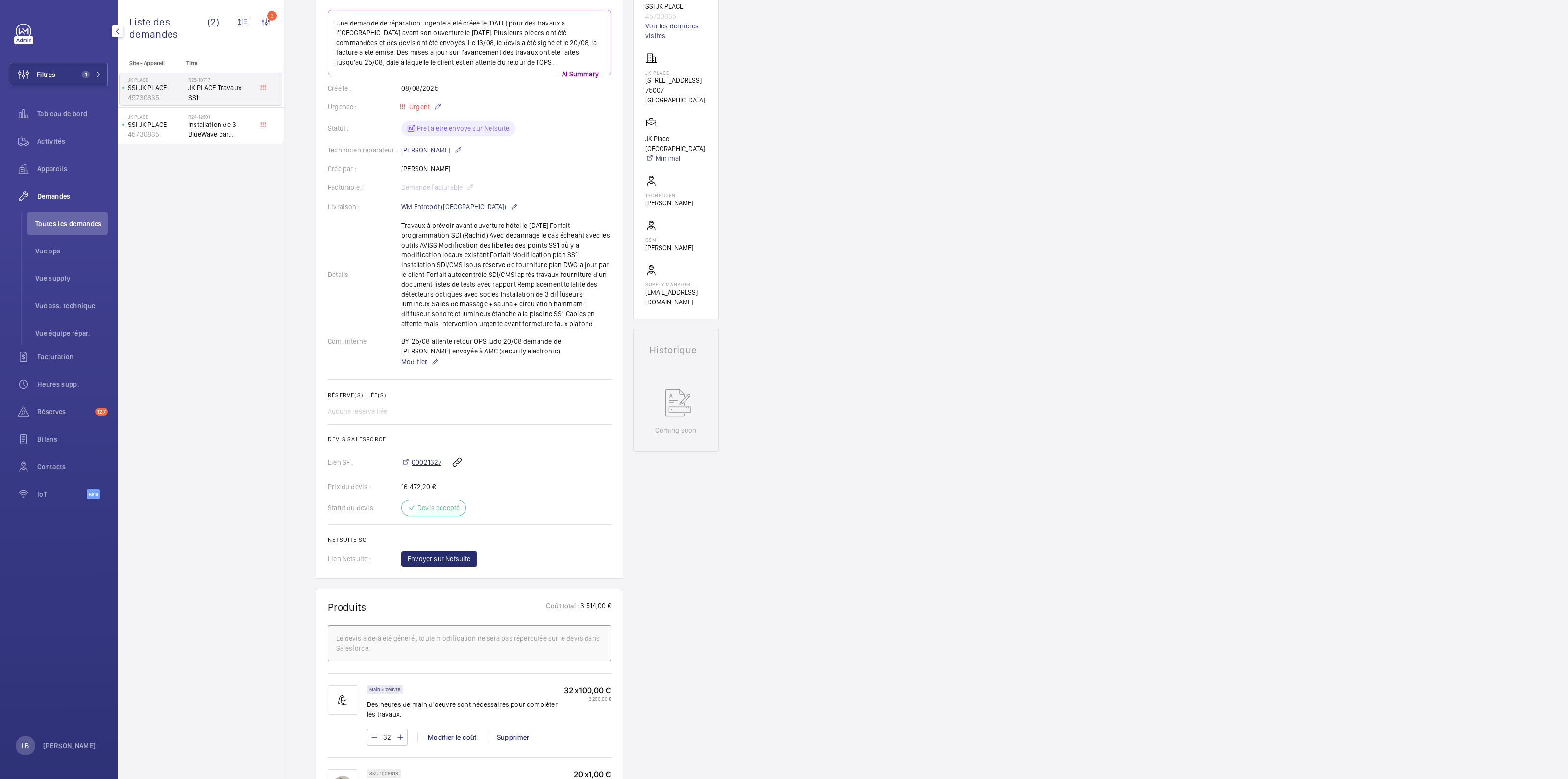
click at [421, 460] on span "00021327" at bounding box center [426, 462] width 30 height 10
